Goal: Information Seeking & Learning: Learn about a topic

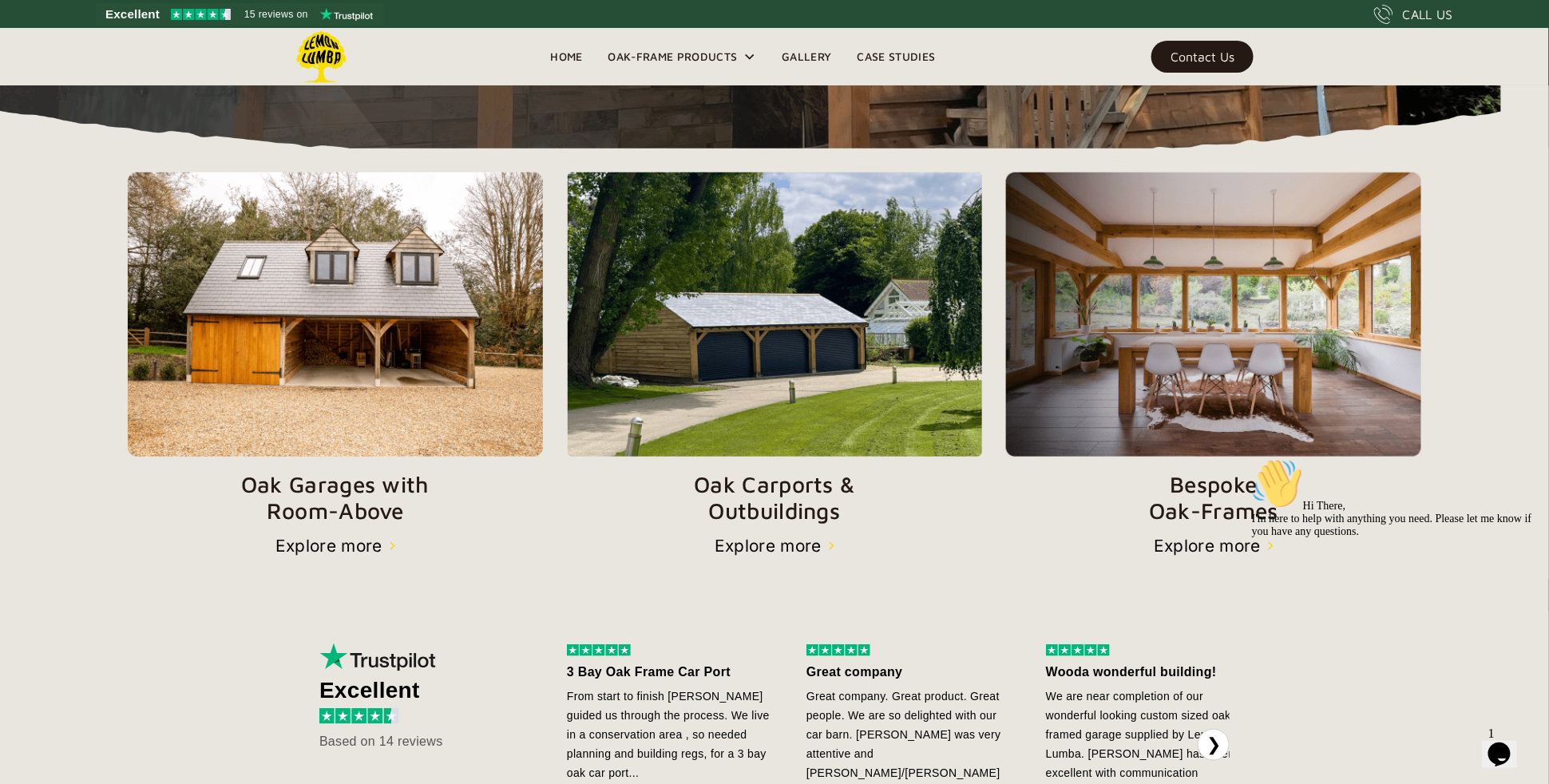
scroll to position [503, 0]
click at [789, 389] on img at bounding box center [774, 313] width 416 height 283
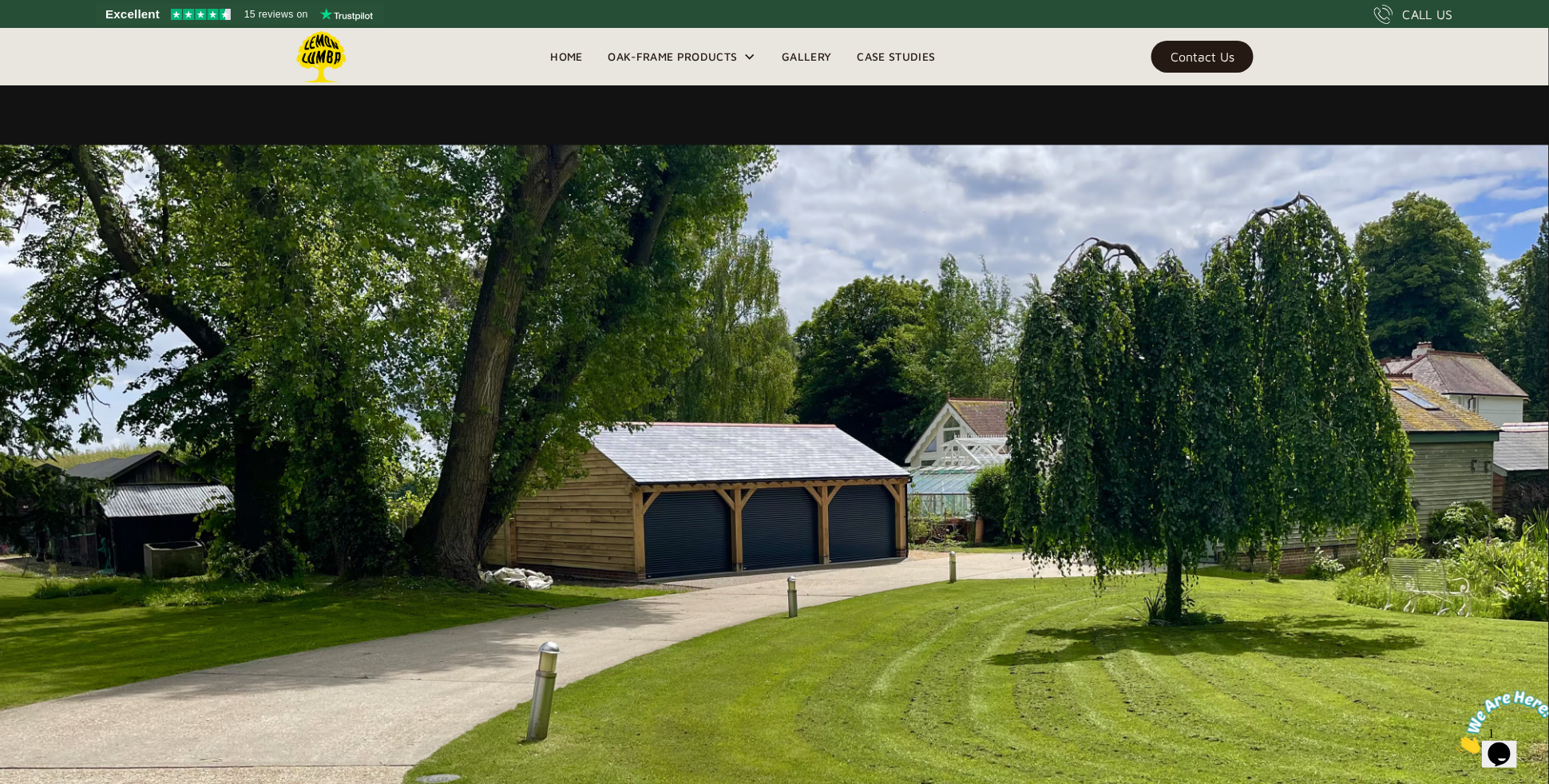
scroll to position [1006, 0]
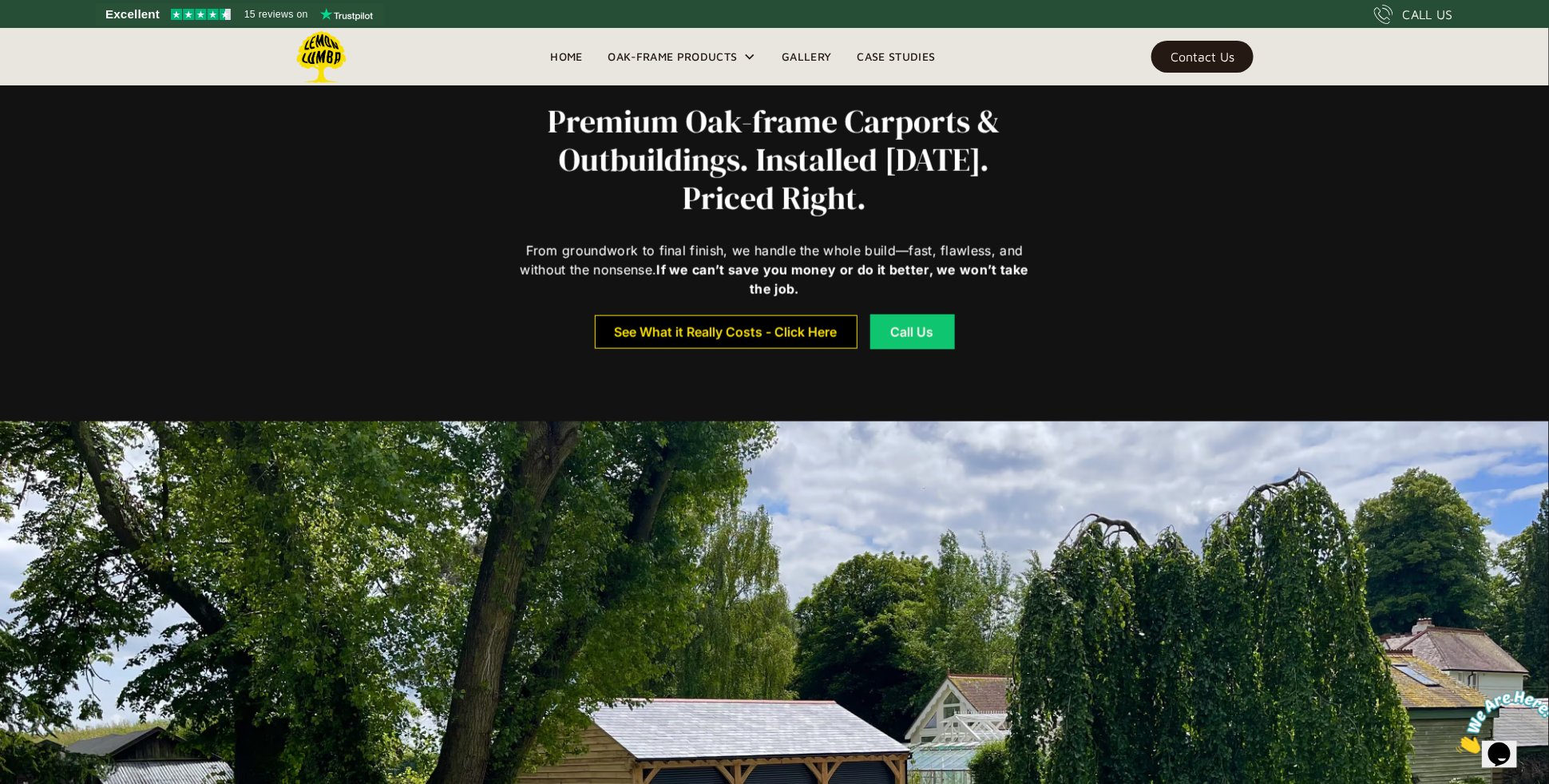
click at [766, 317] on link "See What it Really Costs - Click Here" at bounding box center [726, 332] width 262 height 33
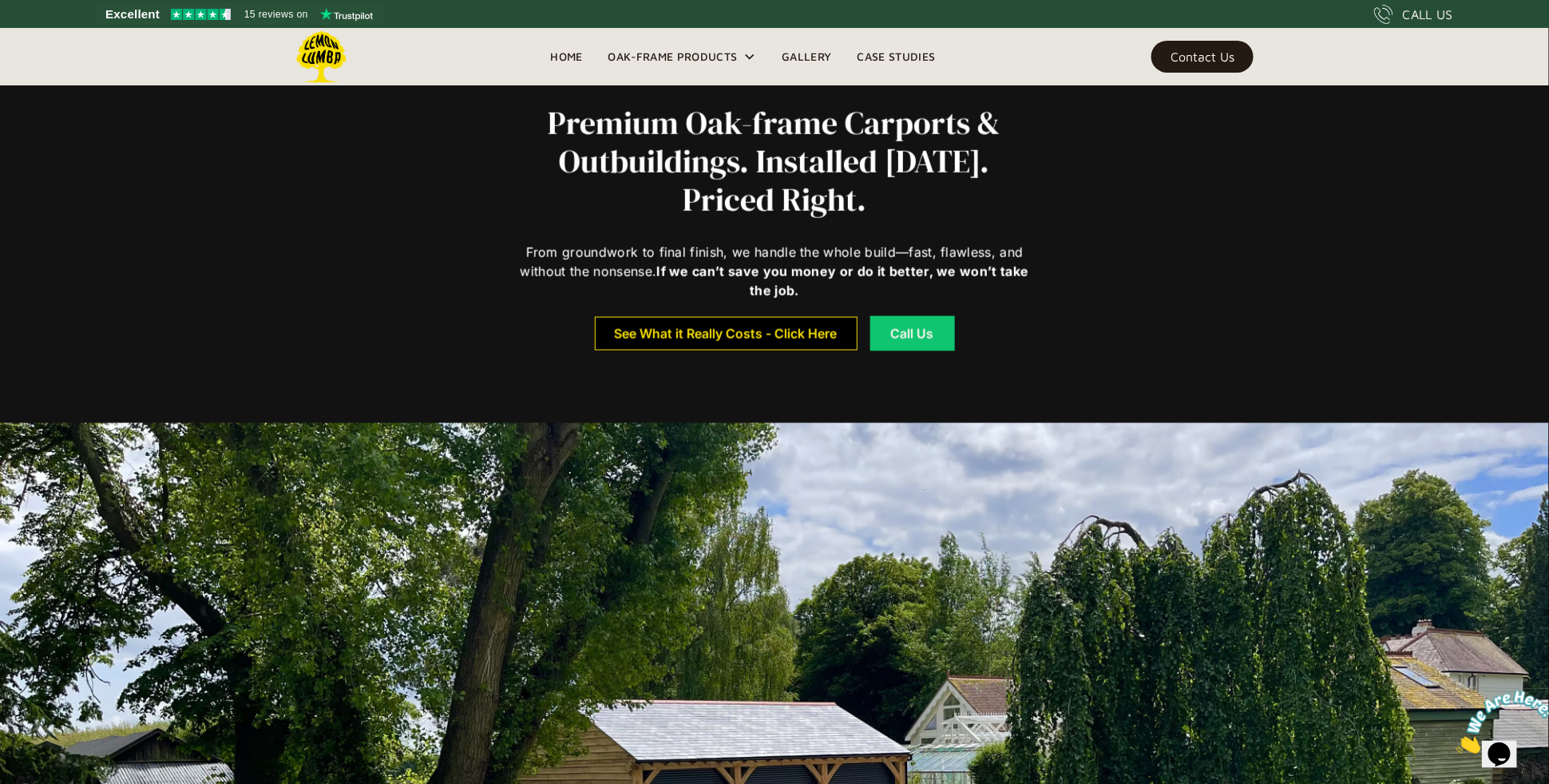
scroll to position [727, 0]
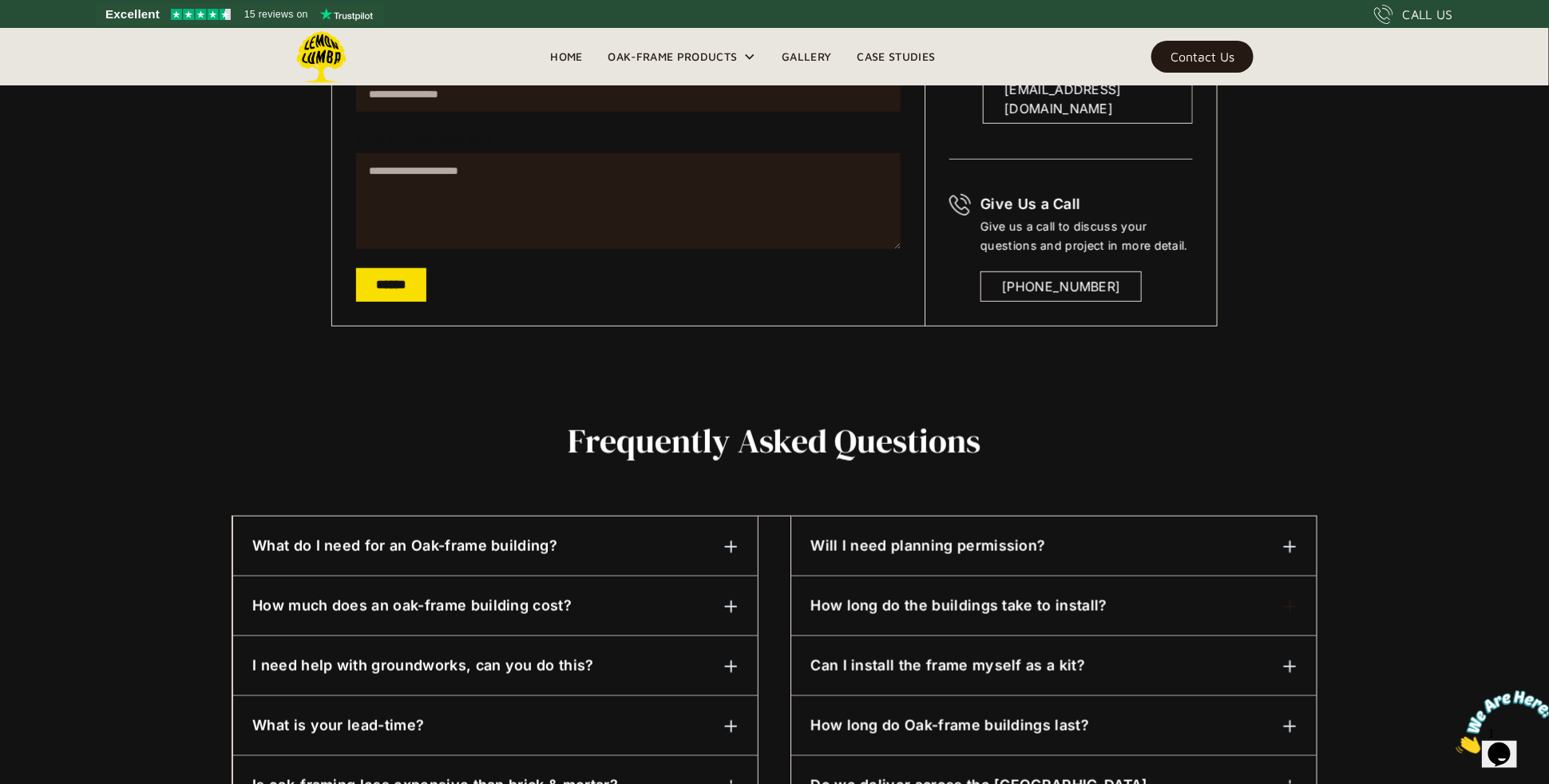
scroll to position [447, 0]
click at [509, 546] on h6 "What do I need for an Oak-frame building?" at bounding box center [405, 546] width 305 height 21
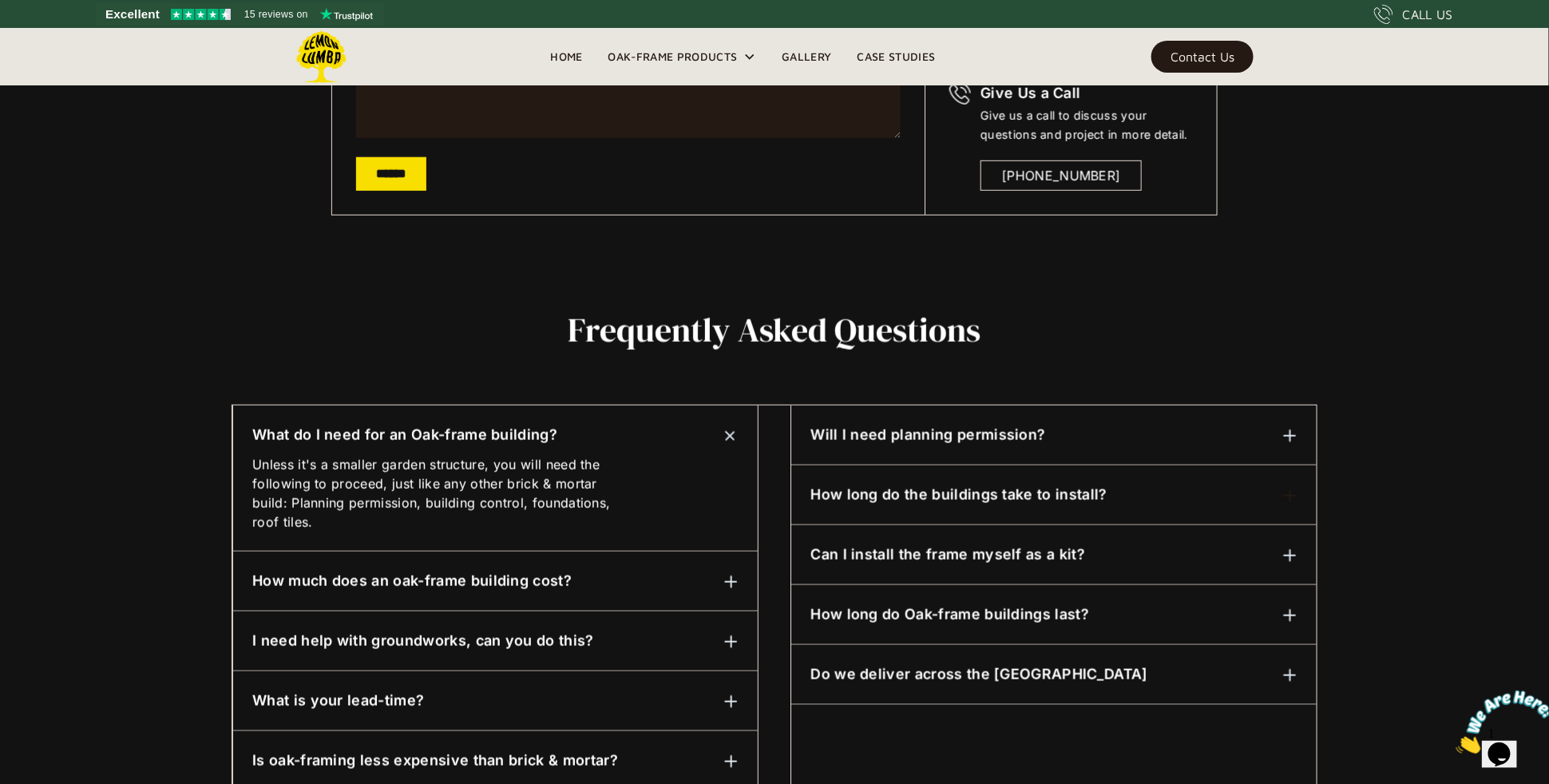
scroll to position [559, 0]
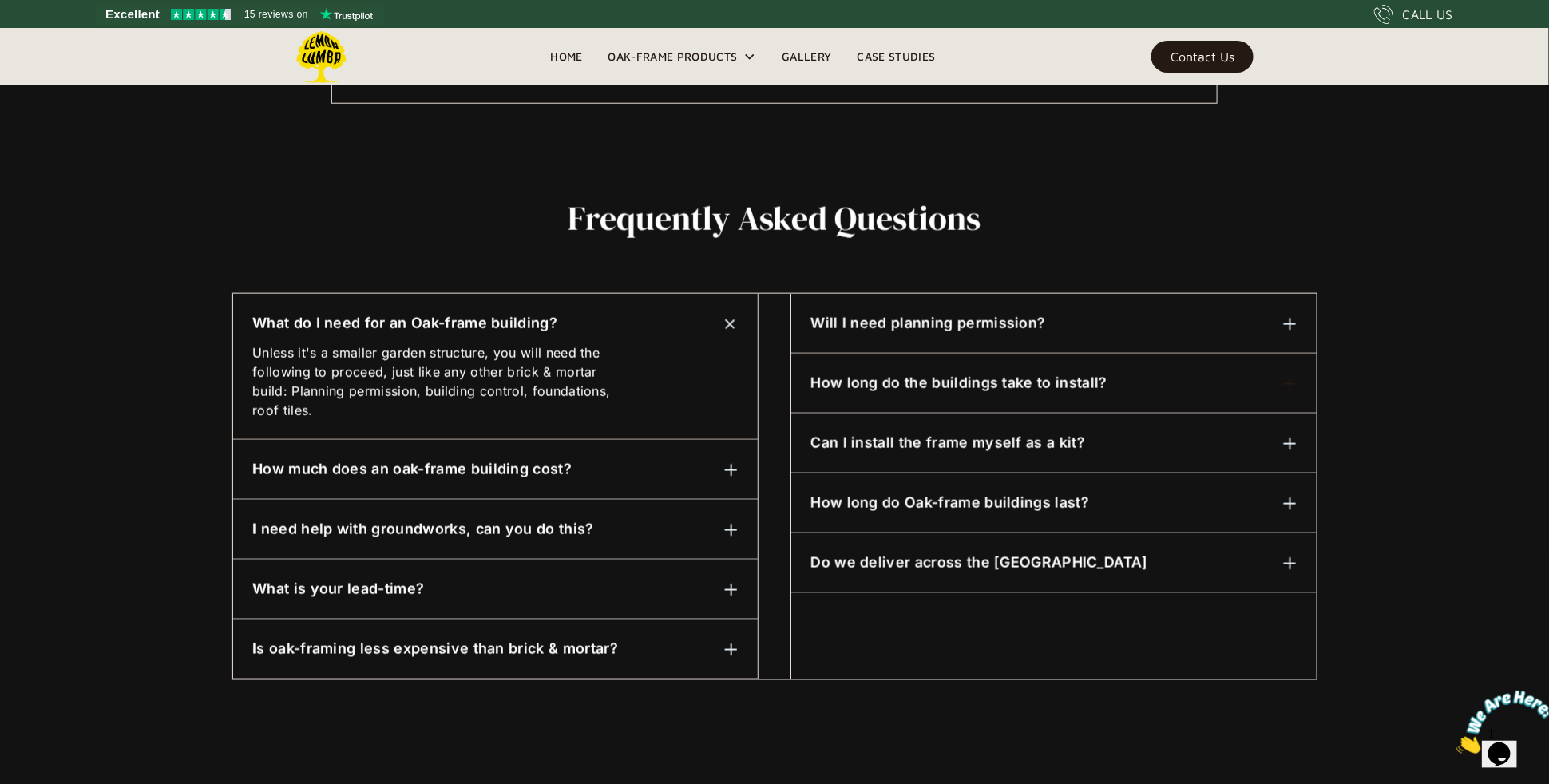
click at [386, 471] on h6 "How much does an oak-frame building cost?" at bounding box center [412, 470] width 319 height 21
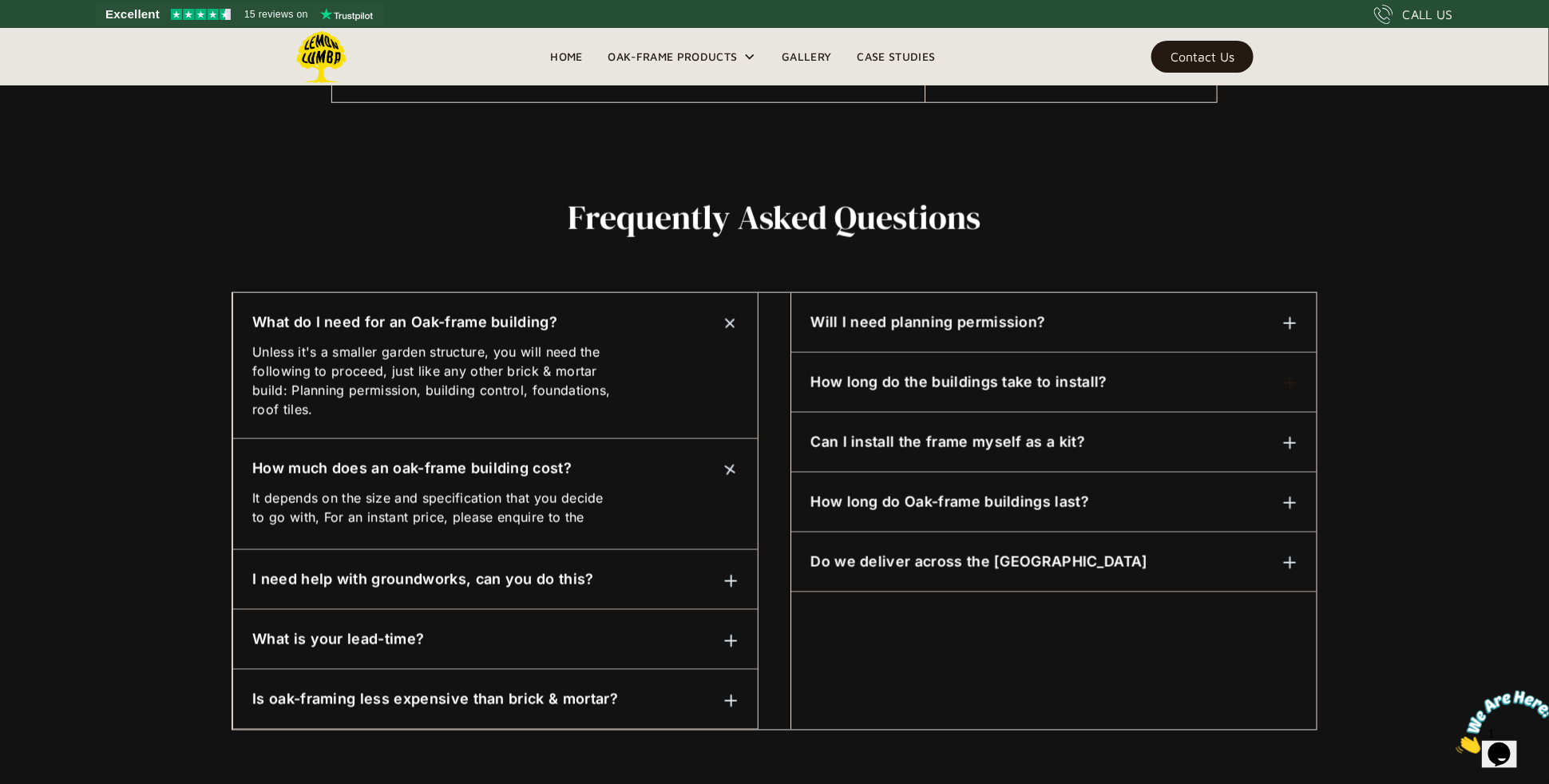
scroll to position [670, 0]
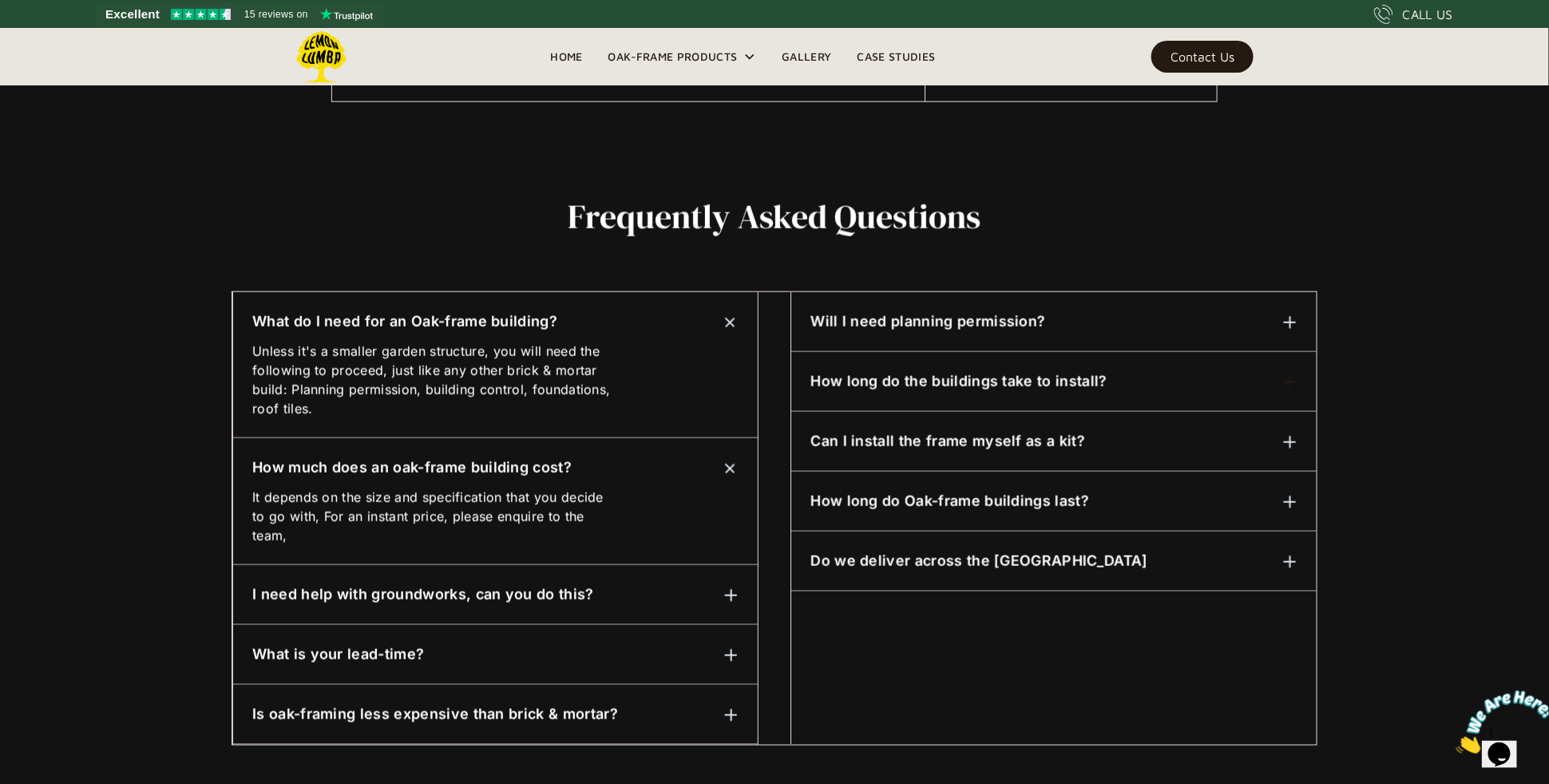
click at [473, 615] on div "I need help with groundworks, can you do this? We can assist with this, please …" at bounding box center [496, 595] width 525 height 60
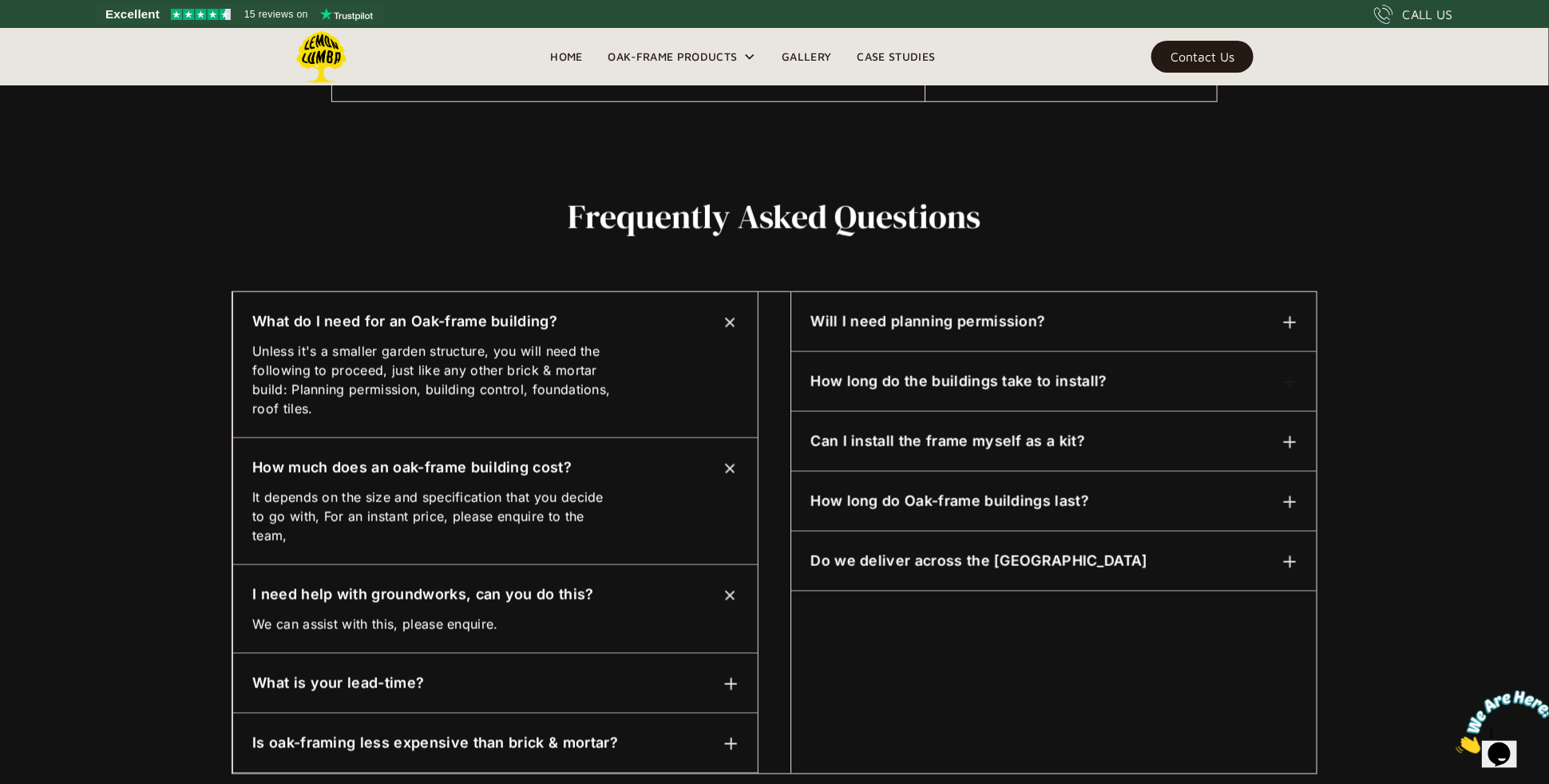
click at [598, 685] on div "What is your lead-time?" at bounding box center [496, 684] width 486 height 21
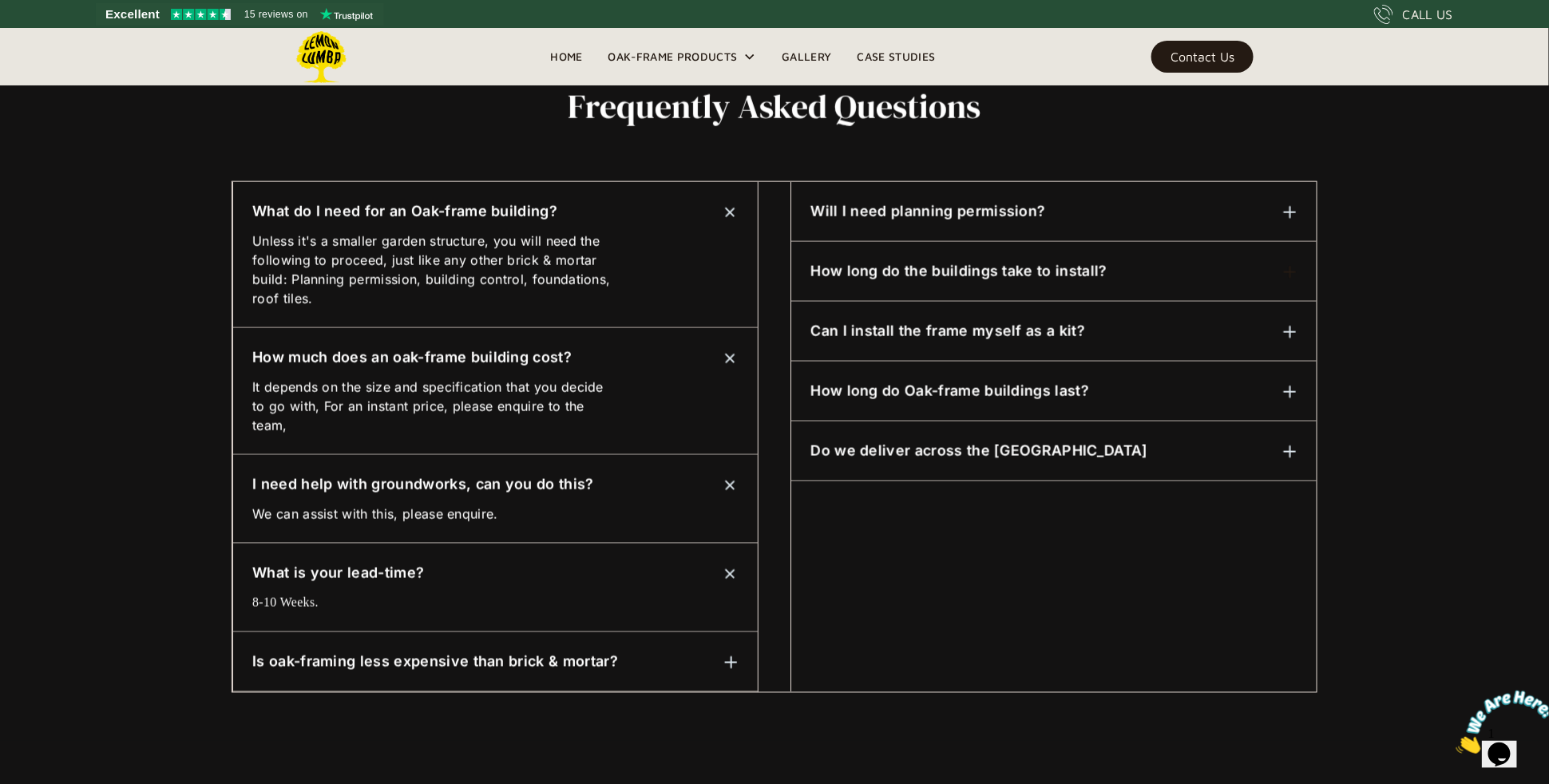
scroll to position [782, 0]
click at [480, 662] on h6 "Is oak-framing less expensive than brick & mortar?" at bounding box center [435, 660] width 365 height 21
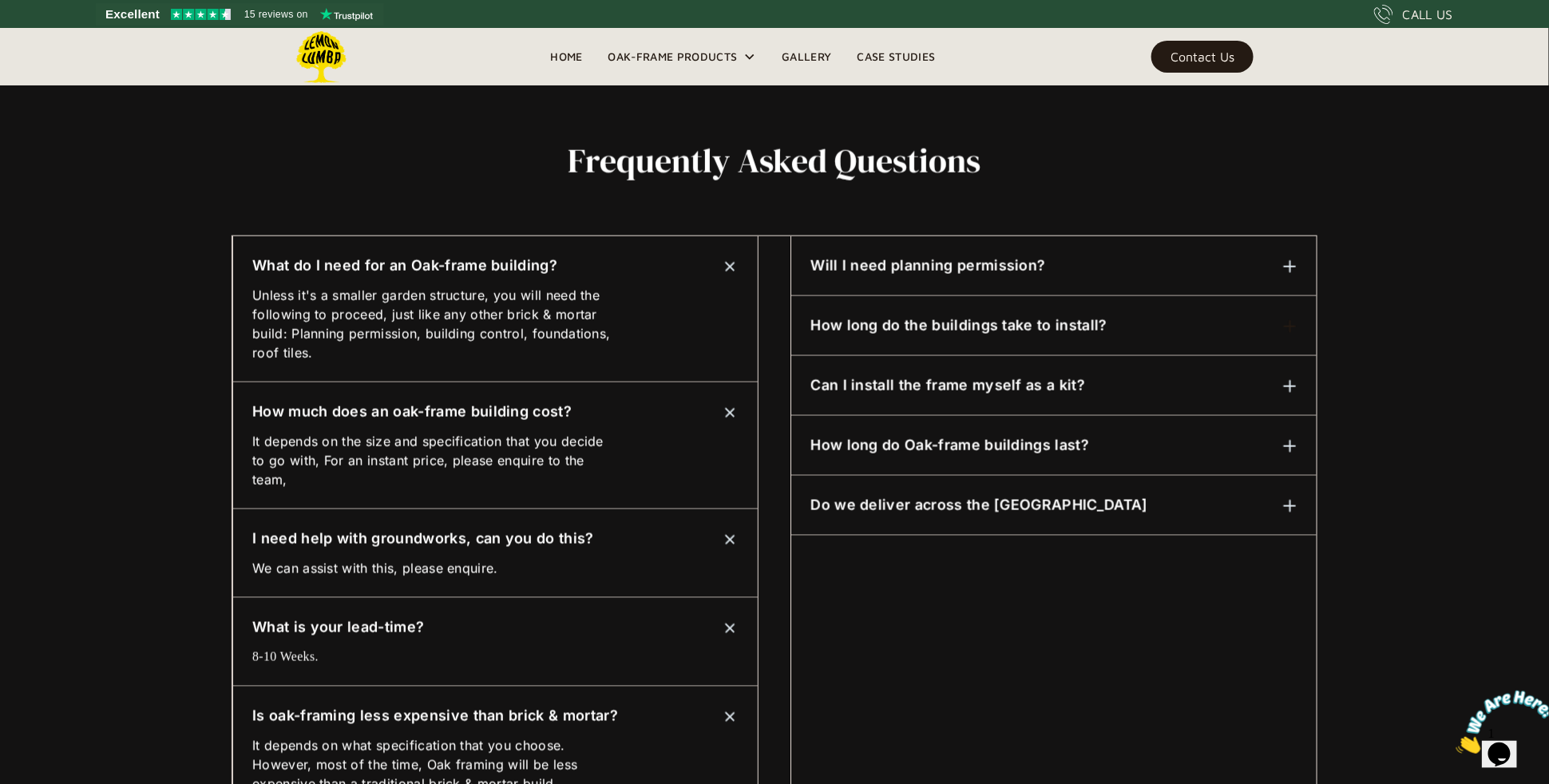
scroll to position [727, 0]
click at [914, 267] on h6 "Will I need planning permission?" at bounding box center [928, 266] width 235 height 21
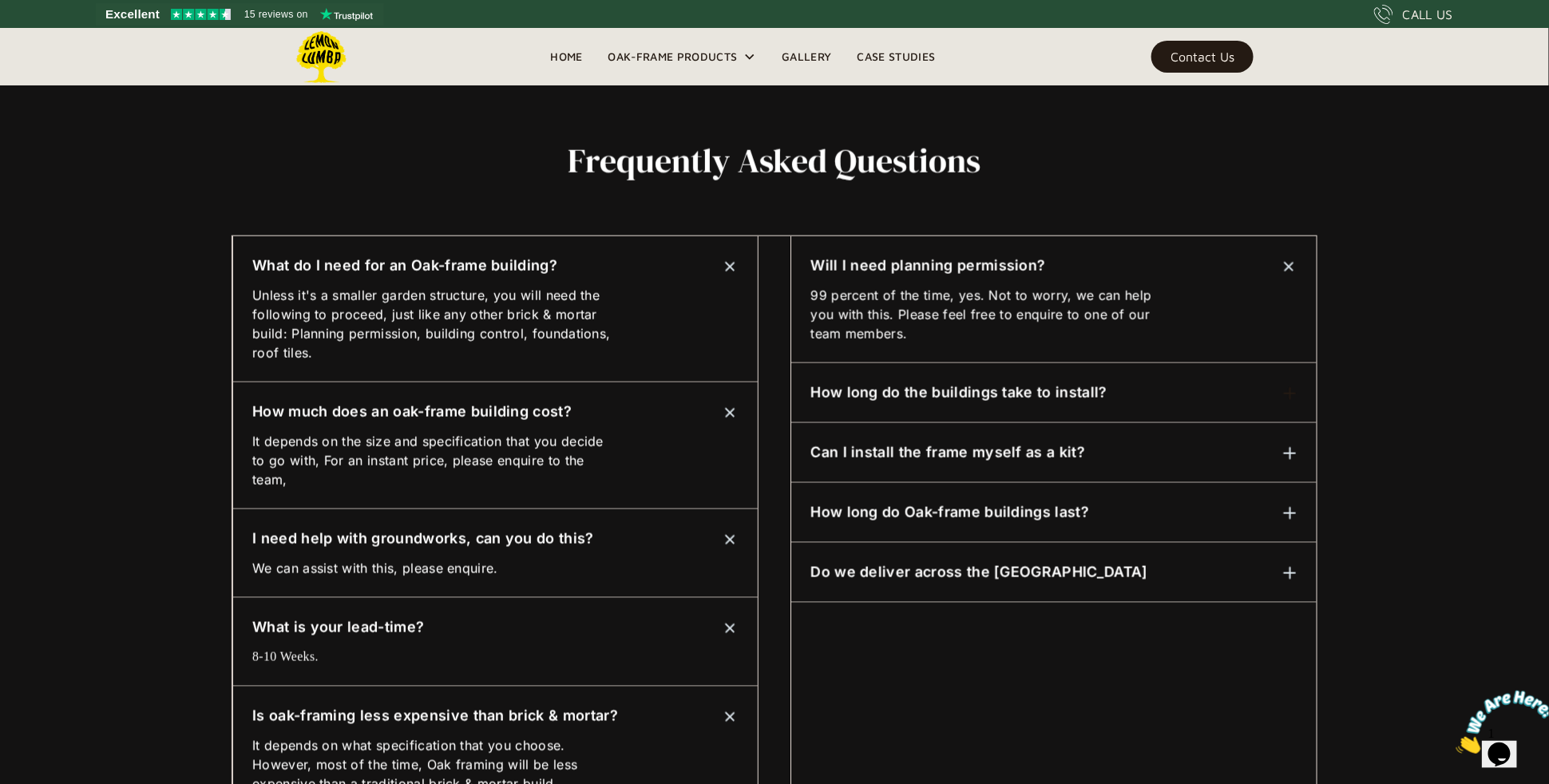
click at [947, 399] on h6 "How long do the buildings take to install?" at bounding box center [958, 393] width 297 height 21
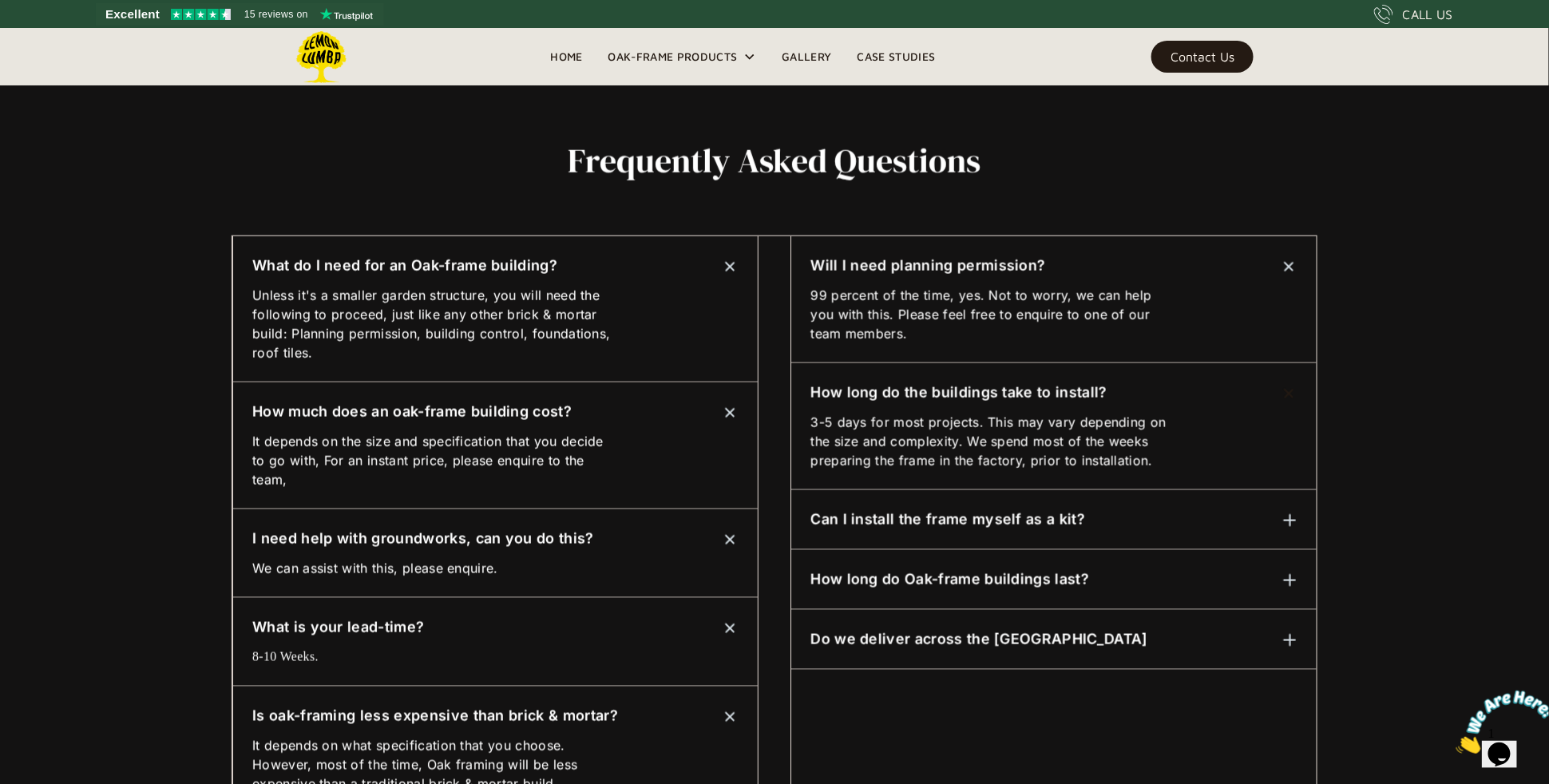
click at [950, 509] on h6 "Can I install the frame myself as a kit?" at bounding box center [948, 520] width 275 height 21
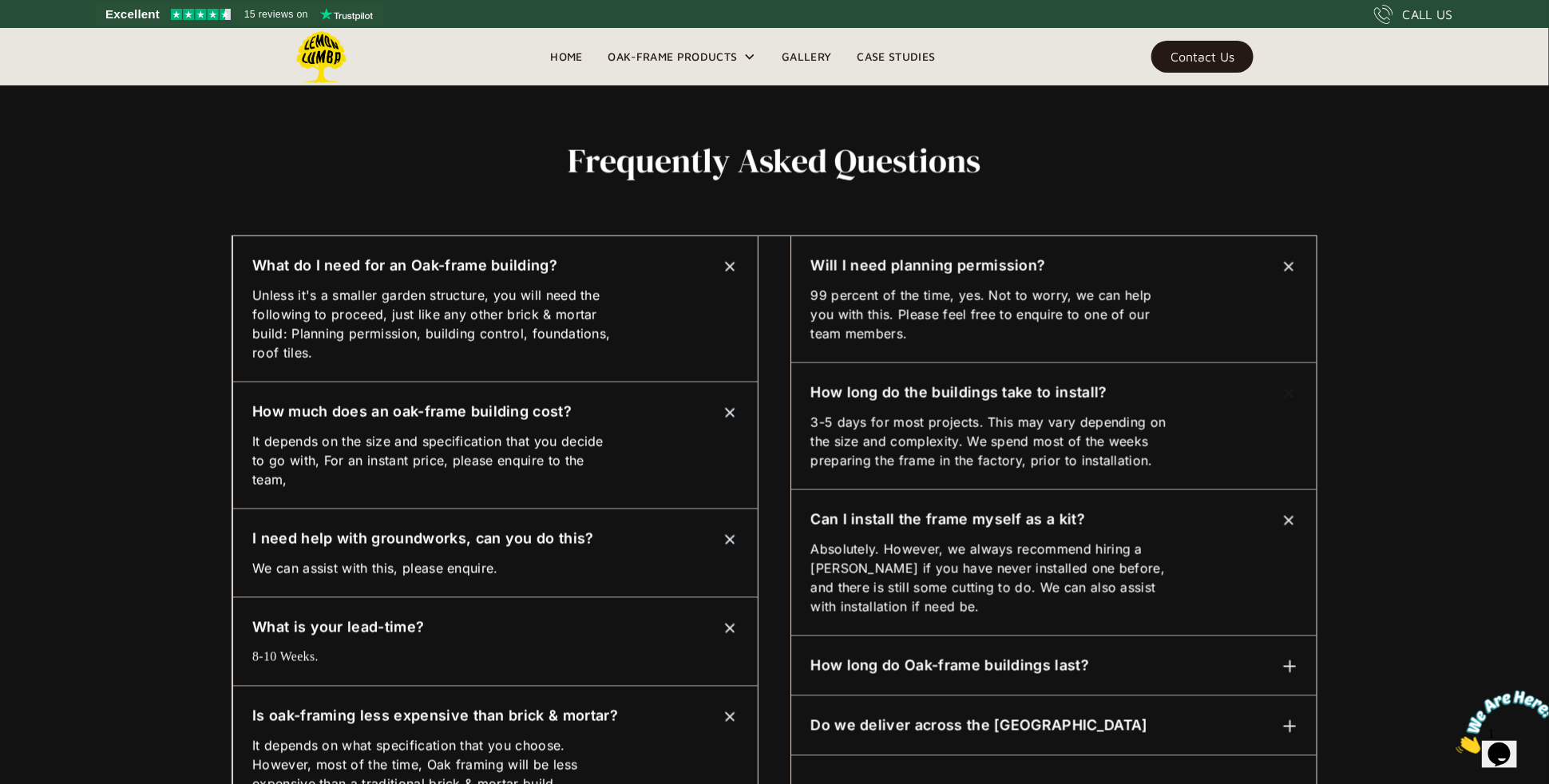
click at [921, 667] on h6 "How long do Oak-frame buildings last?" at bounding box center [950, 666] width 279 height 21
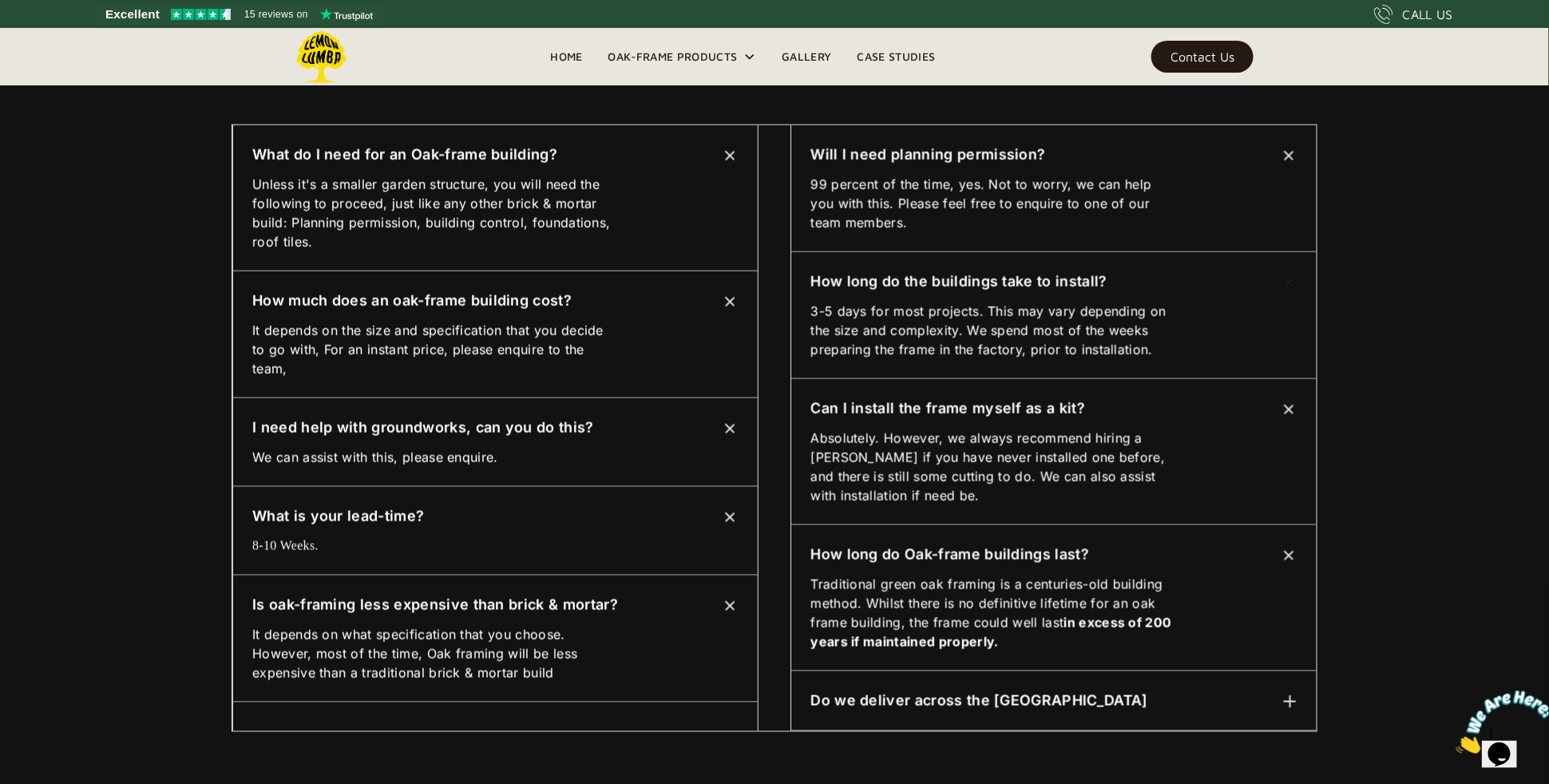
scroll to position [839, 0]
click at [929, 695] on h6 "Do we deliver across the UK" at bounding box center [979, 700] width 337 height 21
